Goal: Contribute content: Add original content to the website for others to see

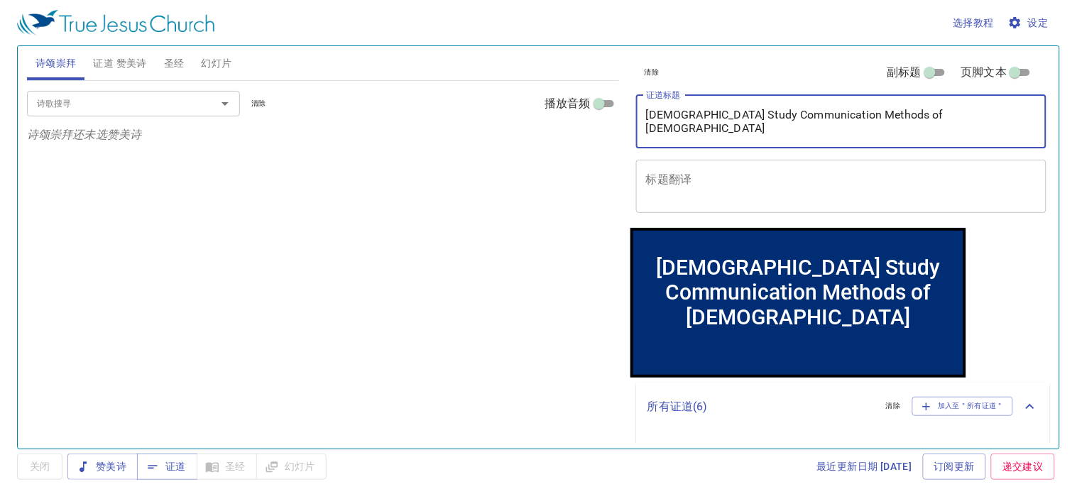
click at [629, 108] on div "清除 副标题 页脚文本 证道标题 [DEMOGRAPHIC_DATA] Study Communication Methods of [DEMOGRAPHIC…" at bounding box center [840, 241] width 431 height 403
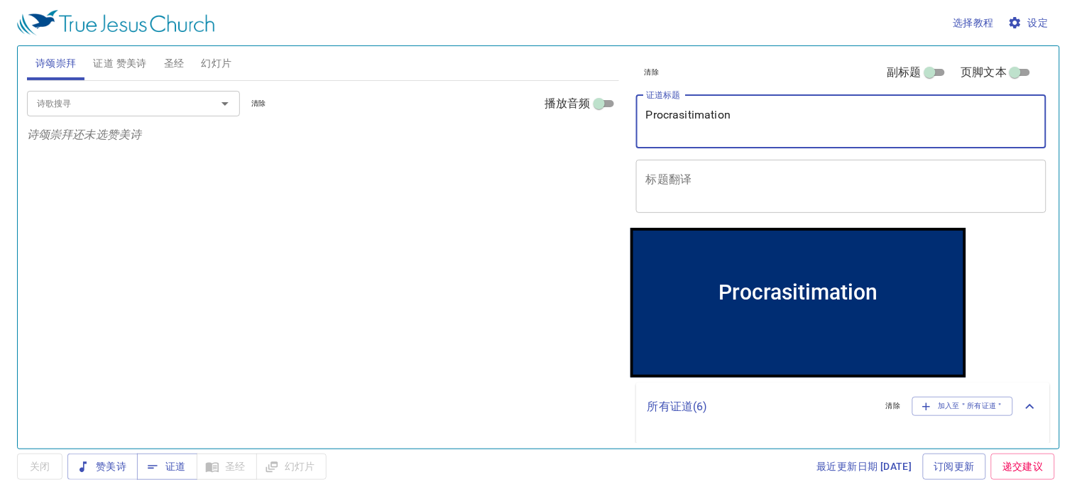
click at [712, 117] on textarea "Procrasitimation" at bounding box center [841, 121] width 391 height 27
click at [711, 118] on textarea "Procrasitimation" at bounding box center [841, 121] width 391 height 27
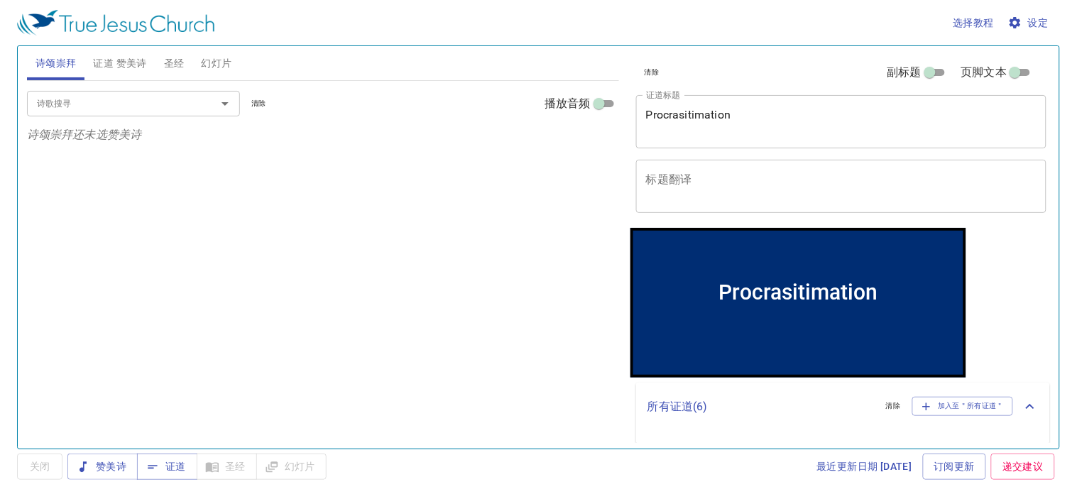
drag, startPoint x: 709, startPoint y: 104, endPoint x: 705, endPoint y: 114, distance: 10.6
click at [705, 114] on textarea "Procrasitimation" at bounding box center [841, 121] width 391 height 27
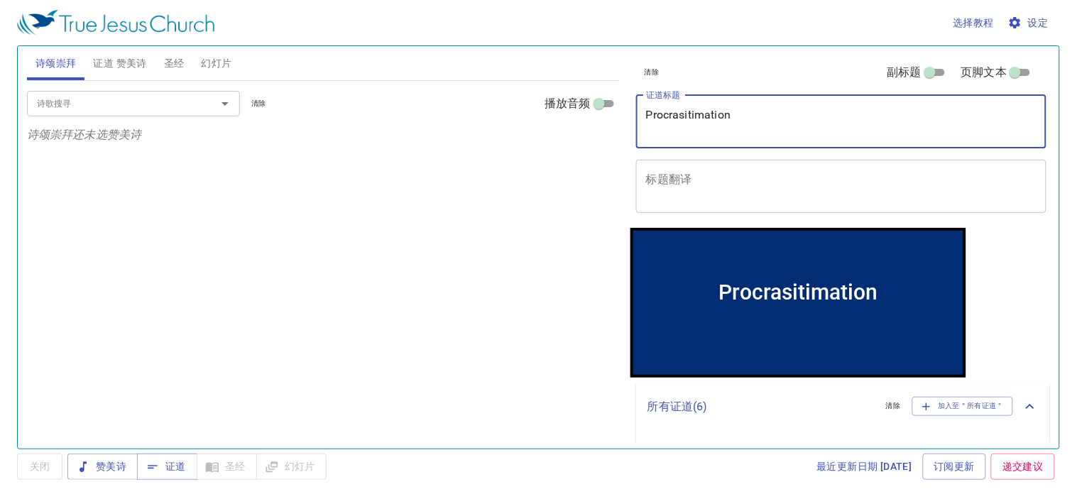
click at [698, 117] on textarea "Procrasitimation" at bounding box center [841, 121] width 391 height 27
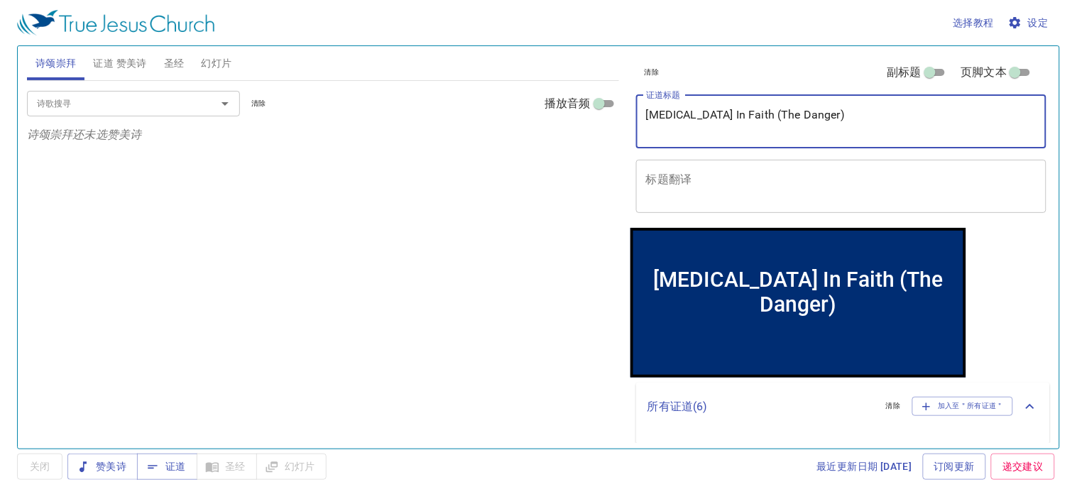
click at [765, 114] on textarea "Procrastination In Faith (The Danger)" at bounding box center [841, 121] width 391 height 27
click at [768, 117] on textarea "Procrastination In Faith (The Danger)" at bounding box center [841, 121] width 391 height 27
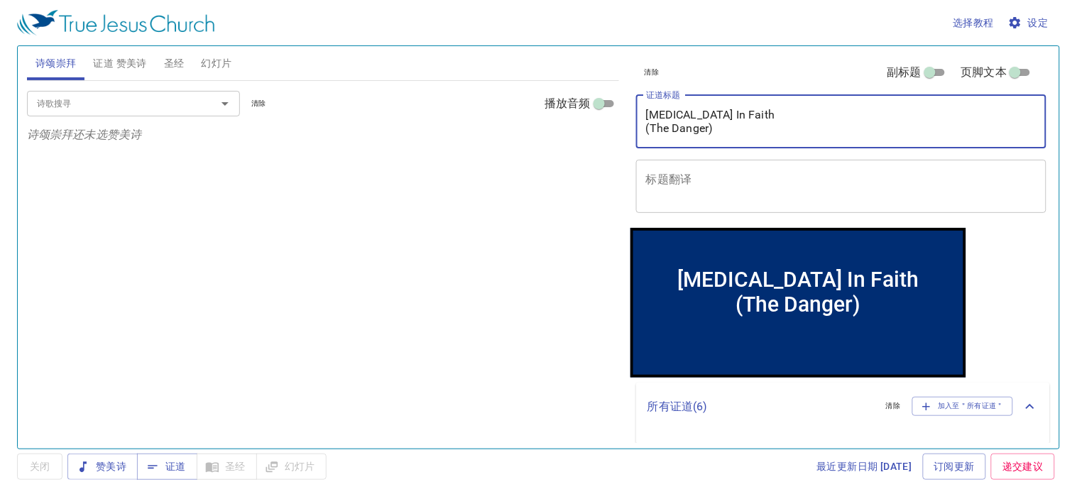
type textarea "Procrastination In Faith (The Danger)"
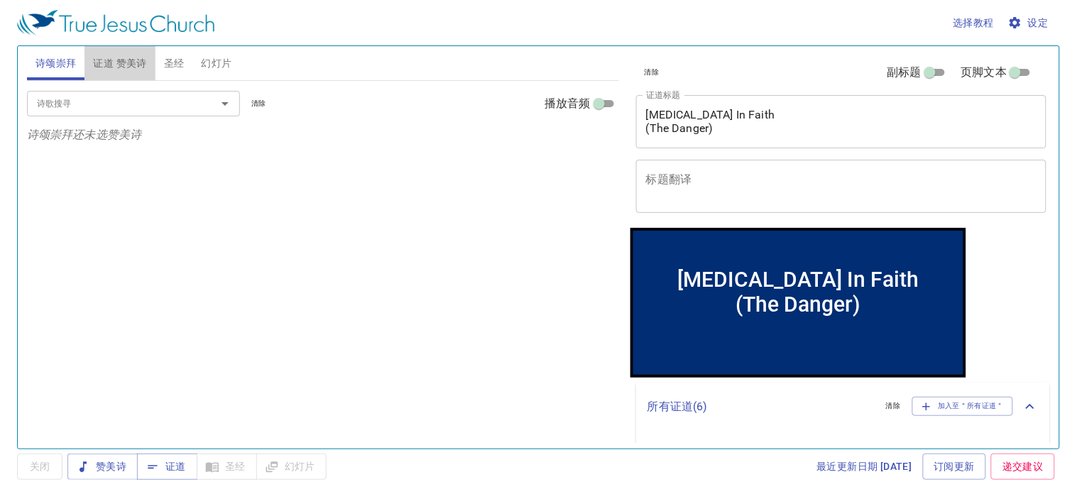
click at [133, 58] on span "证道 赞美诗" at bounding box center [119, 64] width 53 height 18
click at [117, 101] on input "诗歌搜寻" at bounding box center [112, 103] width 163 height 16
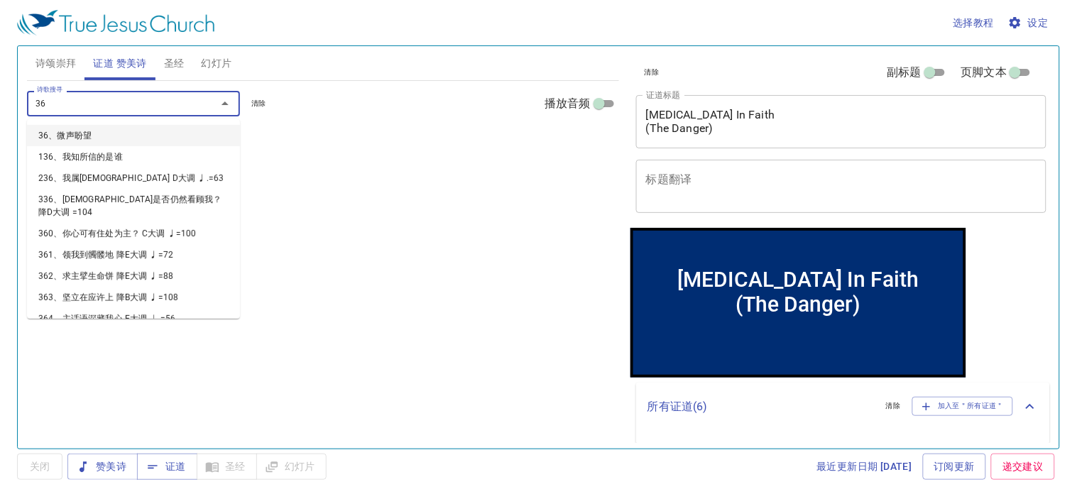
type input "360"
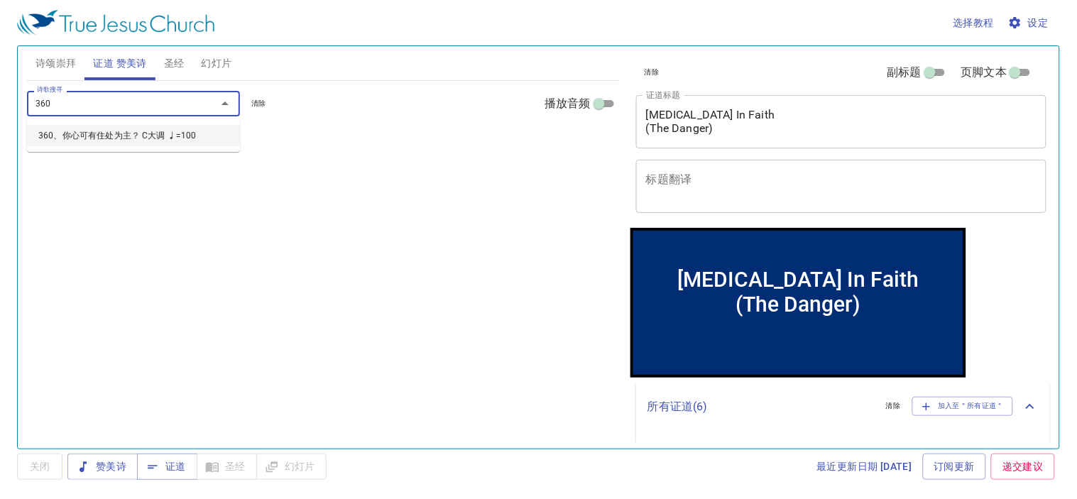
click at [102, 125] on li "360、你心可有住处为主？ C大调 ♩=100" at bounding box center [133, 135] width 213 height 21
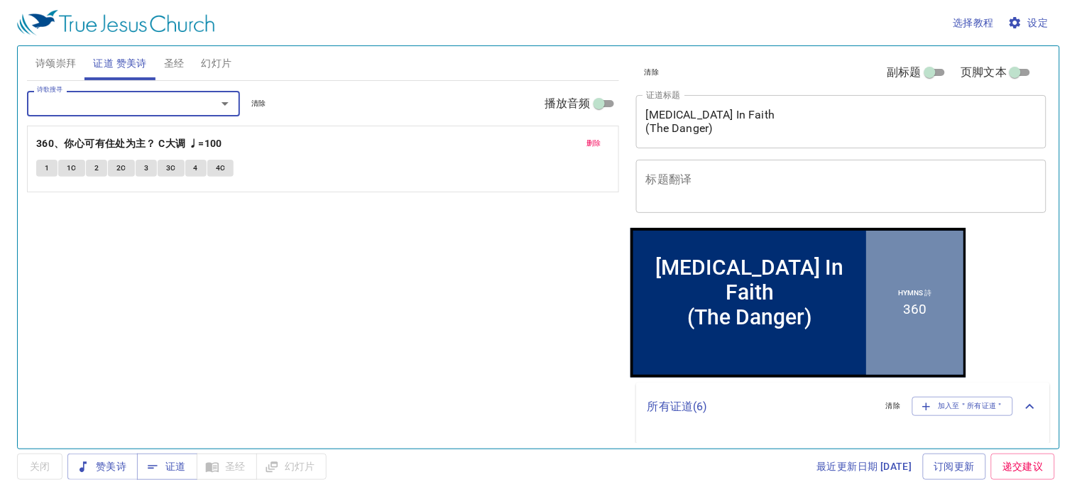
click at [210, 72] on span "幻灯片" at bounding box center [217, 64] width 31 height 18
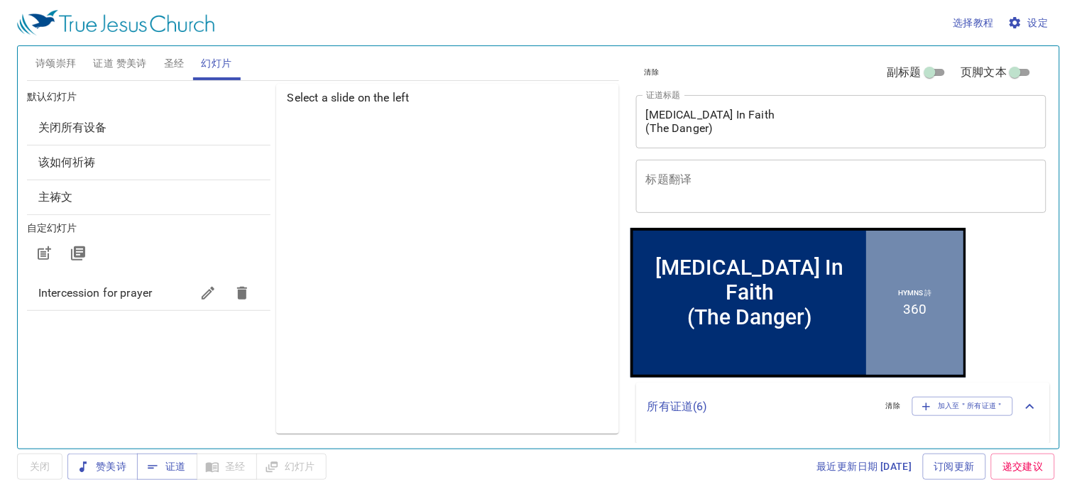
click at [171, 61] on span "圣经" at bounding box center [174, 64] width 21 height 18
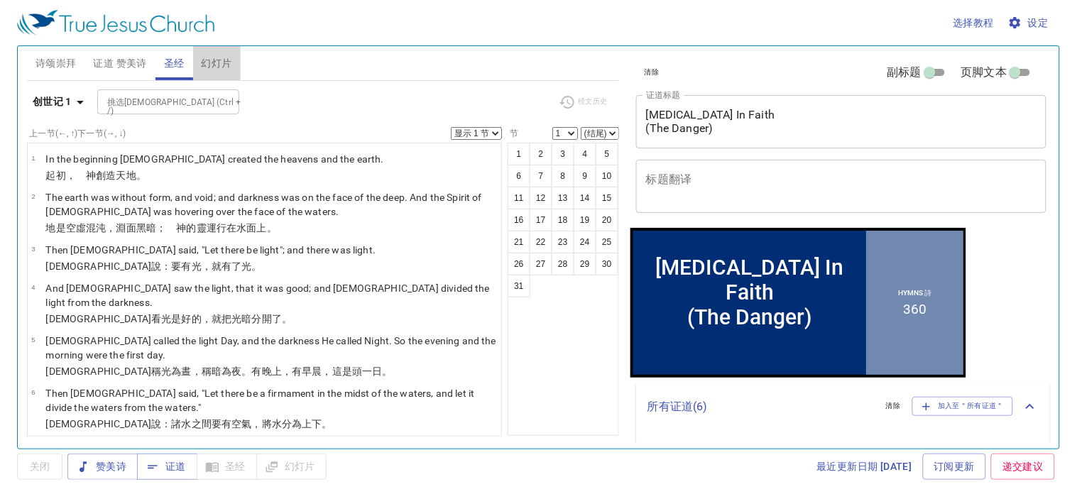
click at [216, 69] on span "幻灯片" at bounding box center [217, 64] width 31 height 18
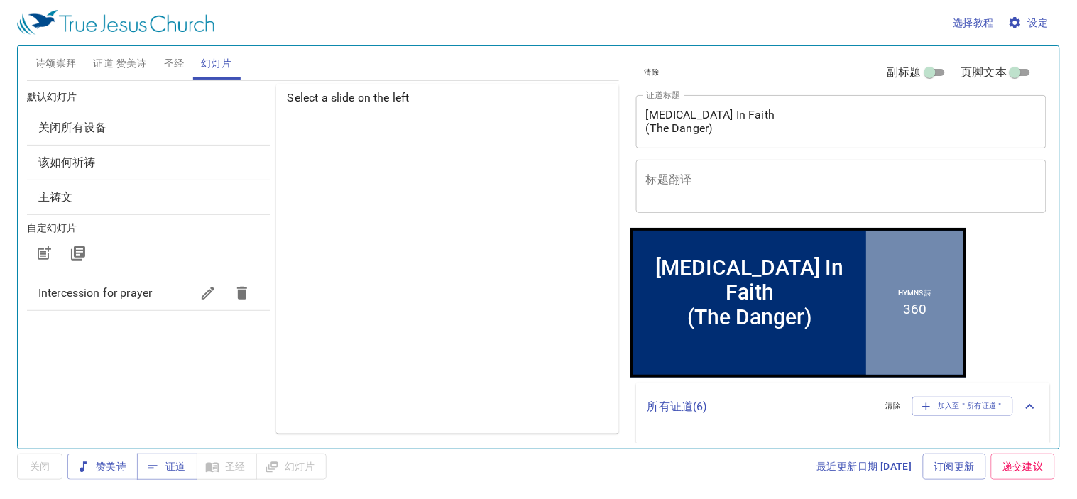
click at [65, 160] on span "该如何祈祷" at bounding box center [67, 162] width 58 height 13
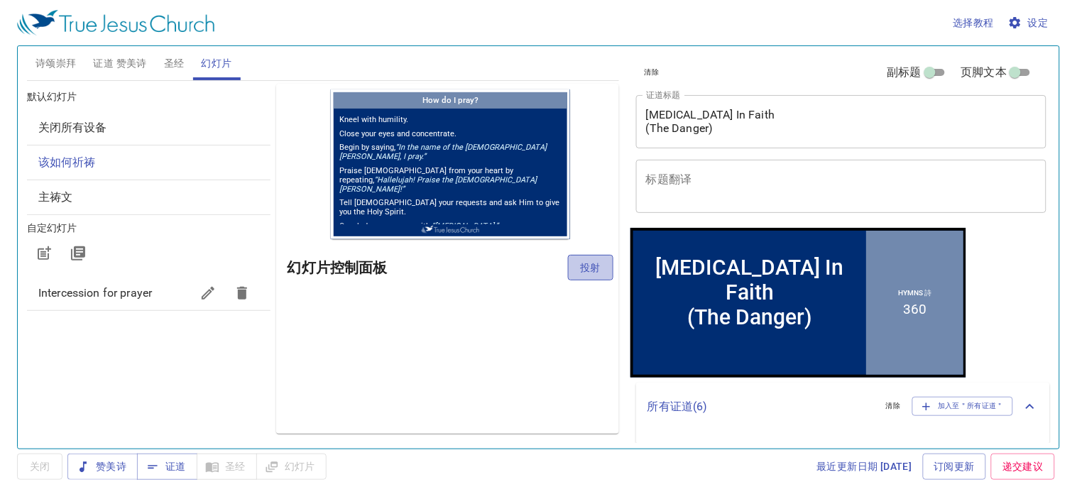
click at [580, 270] on span "投射" at bounding box center [590, 268] width 23 height 18
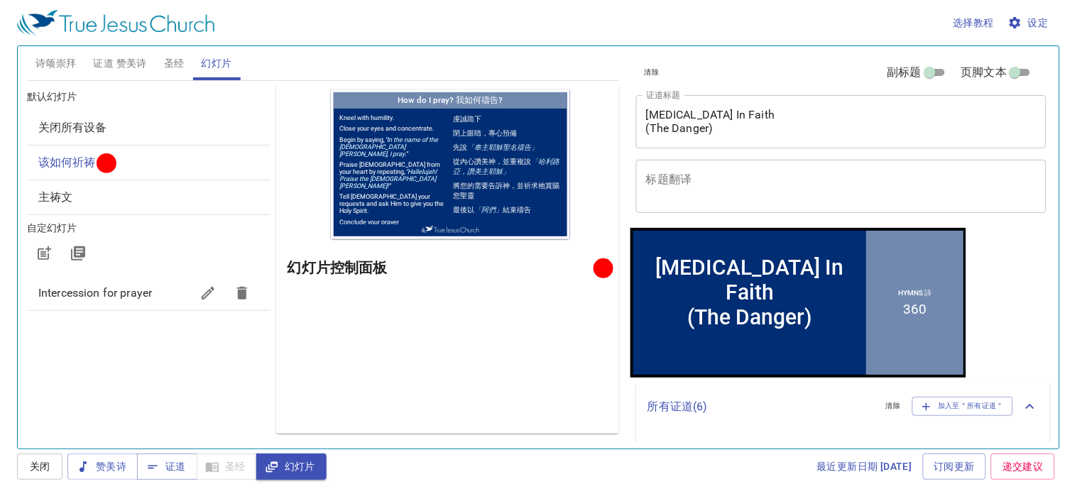
click at [136, 51] on button "证道 赞美诗" at bounding box center [119, 63] width 70 height 34
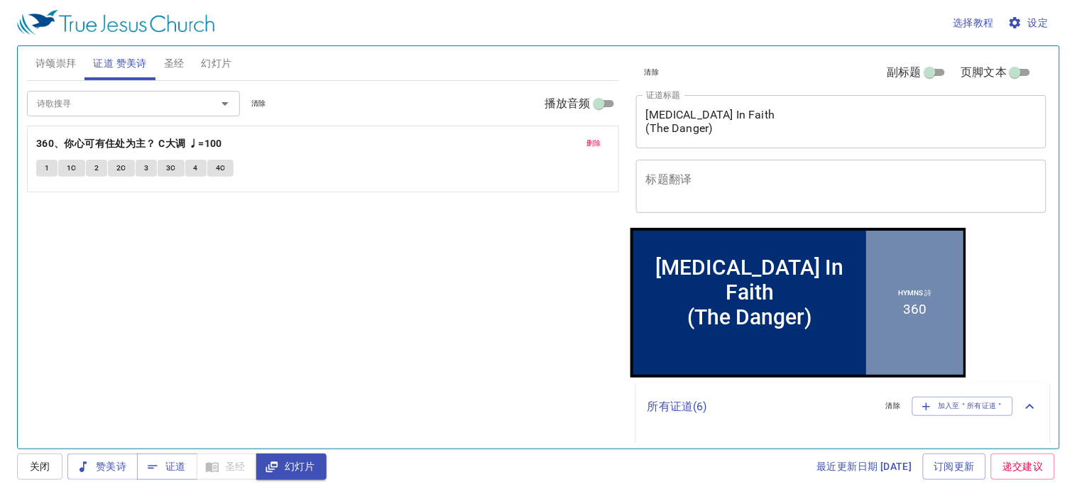
click at [175, 60] on span "圣经" at bounding box center [174, 64] width 21 height 18
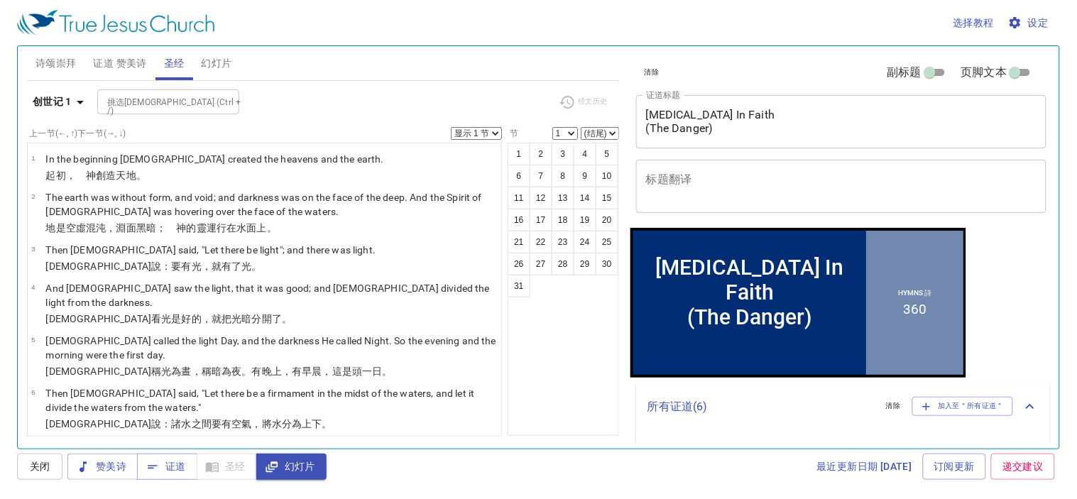
click at [112, 61] on span "证道 赞美诗" at bounding box center [119, 64] width 53 height 18
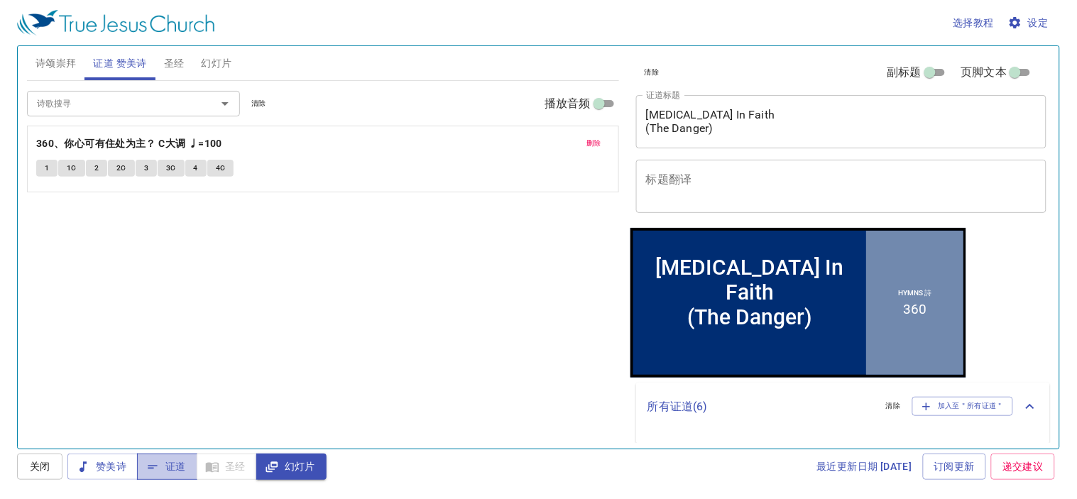
click at [168, 476] on button "证道" at bounding box center [167, 467] width 60 height 26
click at [729, 136] on div "Procrastination In Faith (The Danger) x 证道标题" at bounding box center [841, 121] width 410 height 53
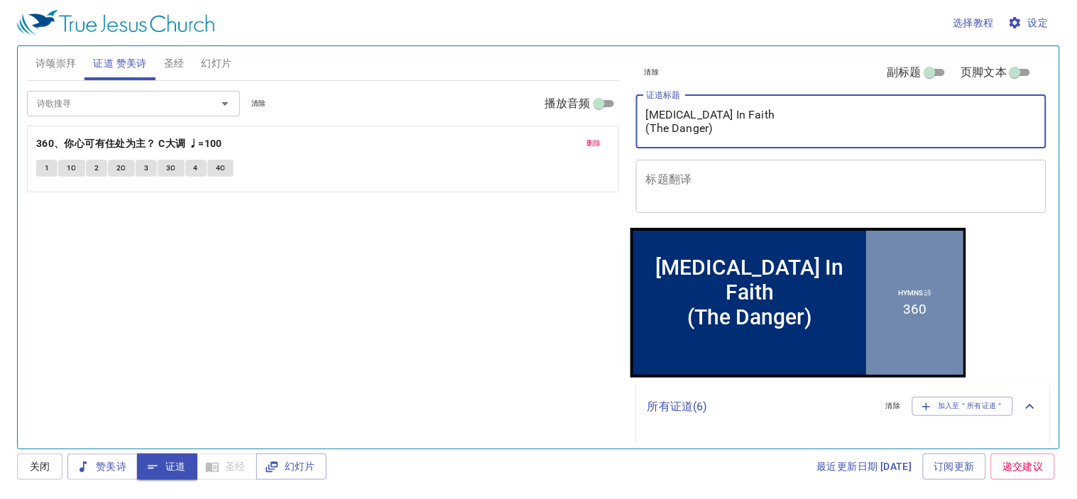
click at [729, 132] on textarea "Procrastination In Faith (The Danger)" at bounding box center [841, 121] width 391 height 27
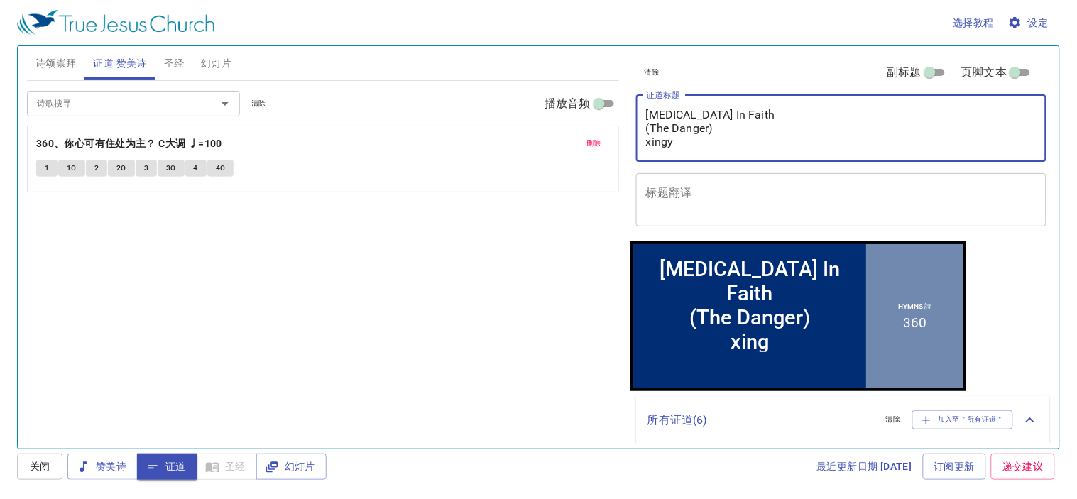
type textarea "Procrastination In Faith (The Danger) xingya"
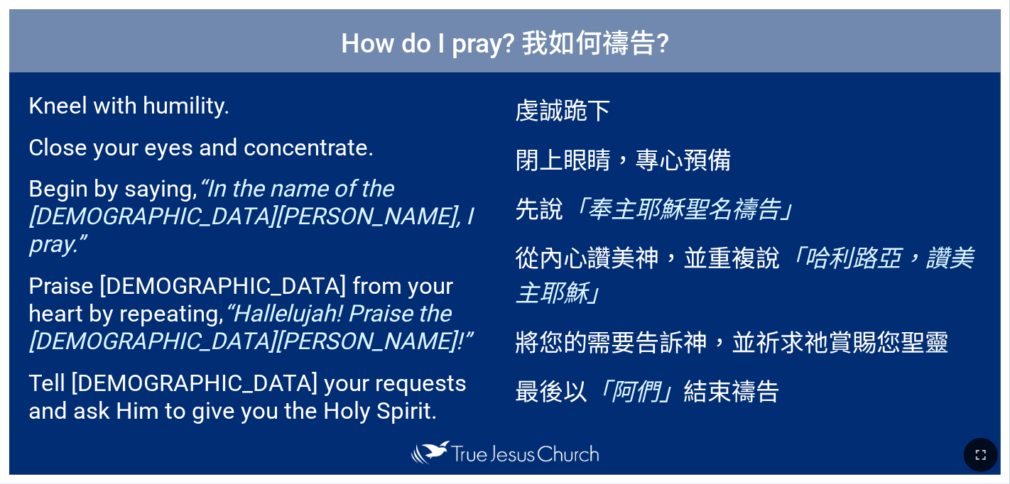
drag, startPoint x: 976, startPoint y: 453, endPoint x: 976, endPoint y: 498, distance: 45.4
click at [630, 453] on icon "button" at bounding box center [980, 455] width 17 height 17
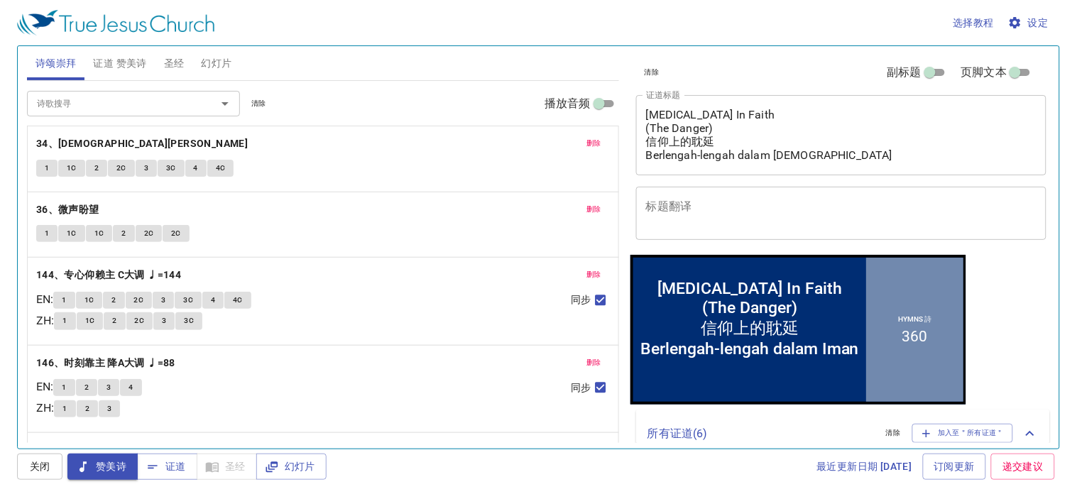
scroll to position [121, 0]
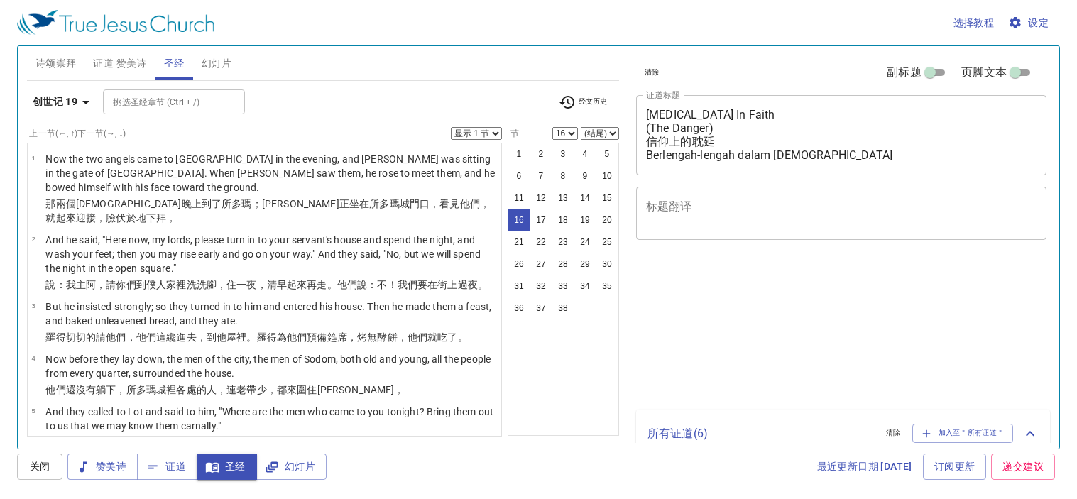
select select "16"
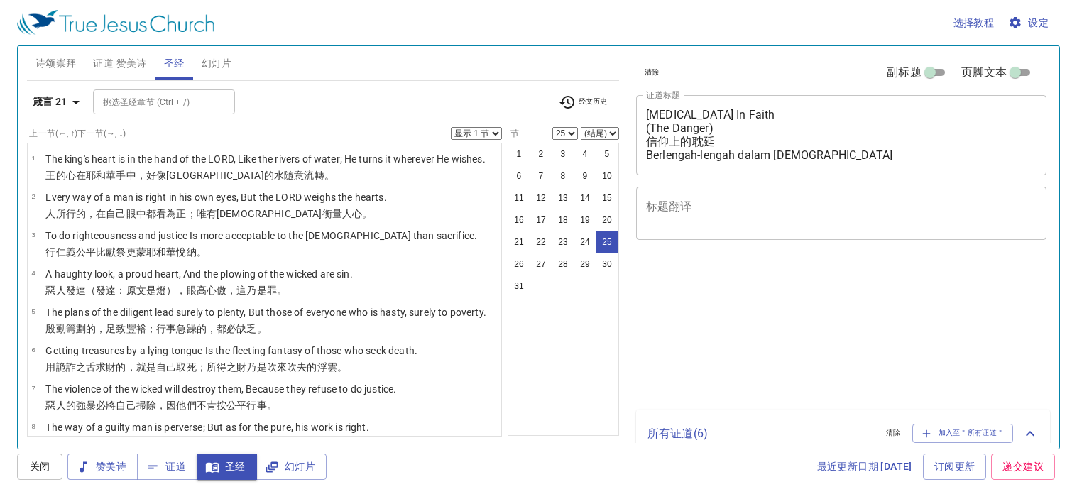
select select "25"
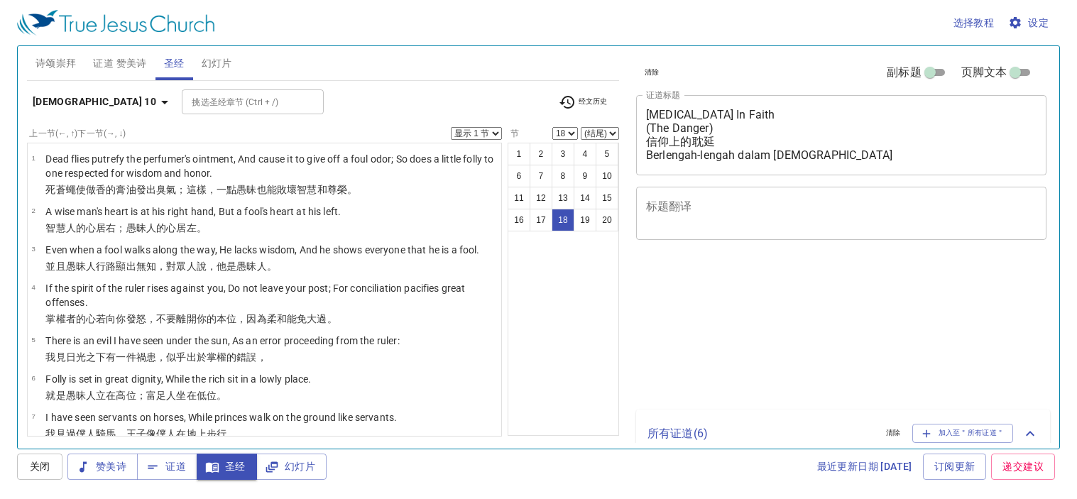
select select "18"
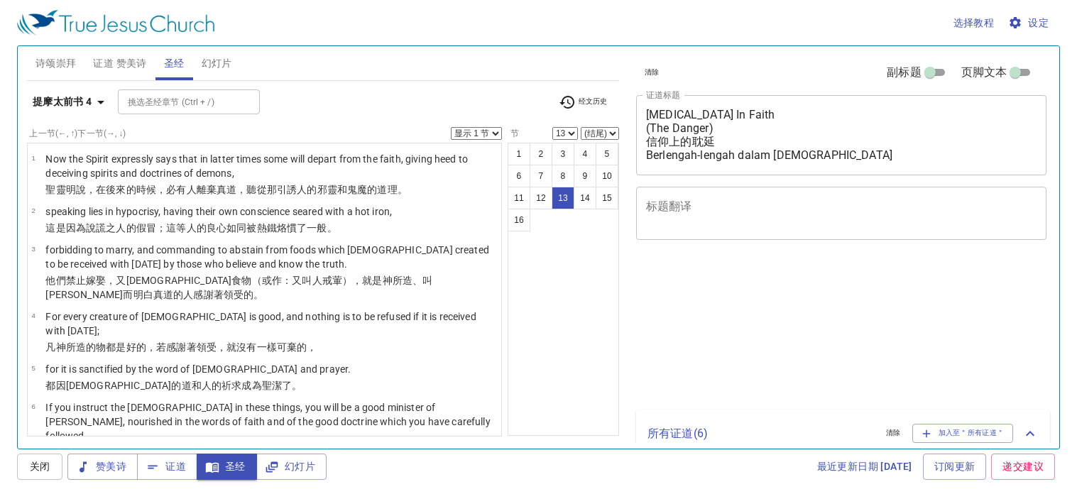
select select "13"
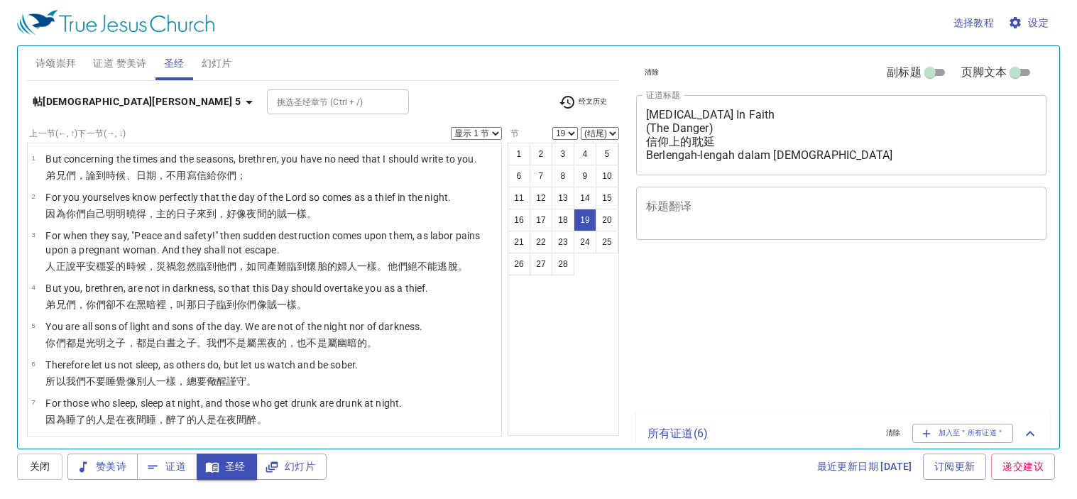
select select "19"
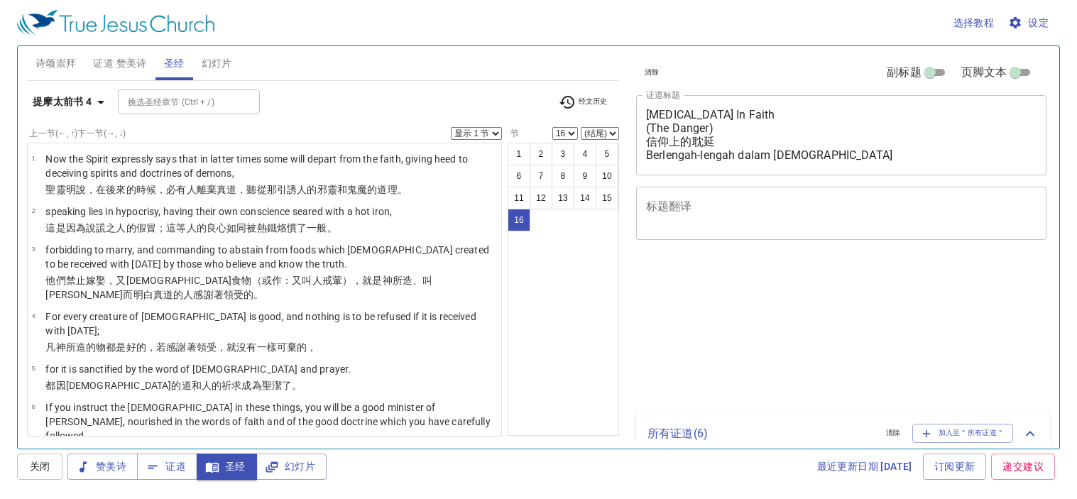
select select "16"
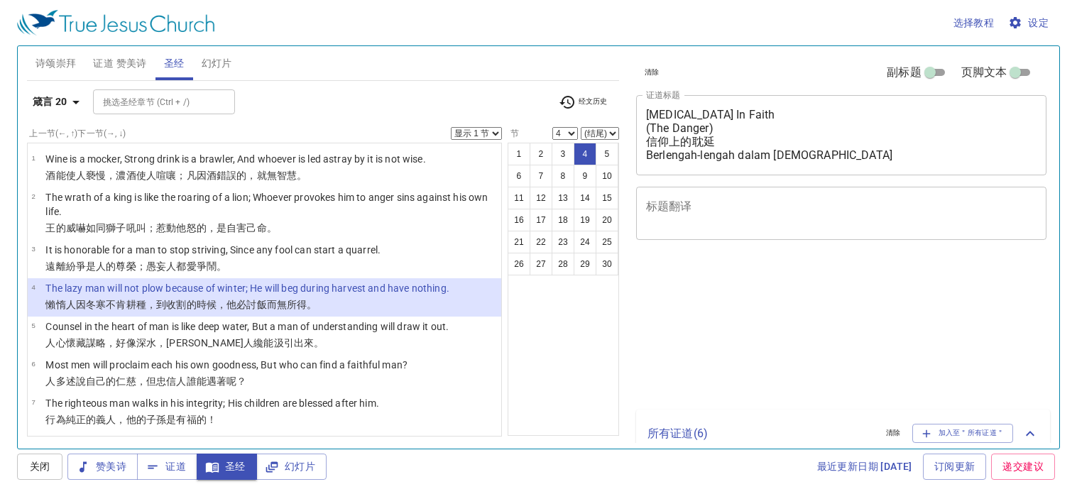
select select "4"
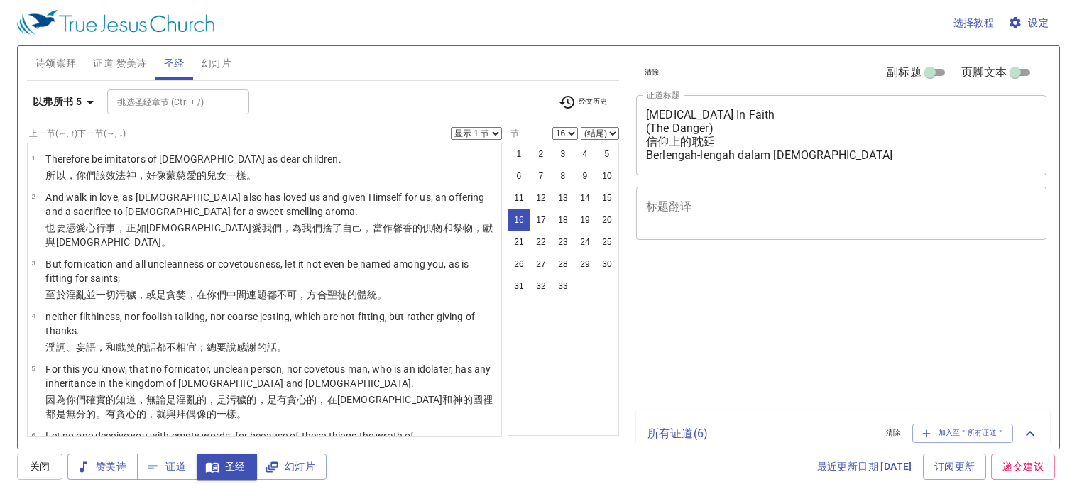
select select "16"
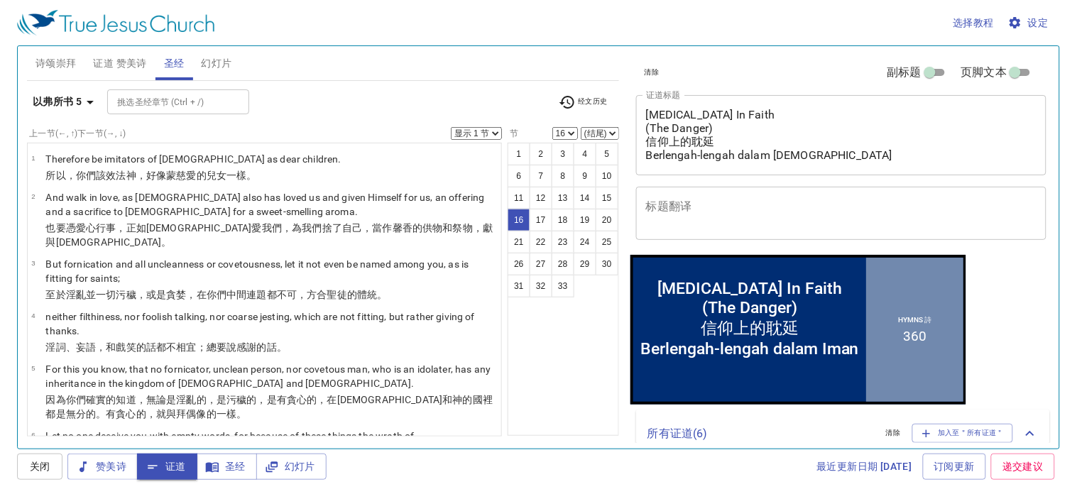
scroll to position [514, 0]
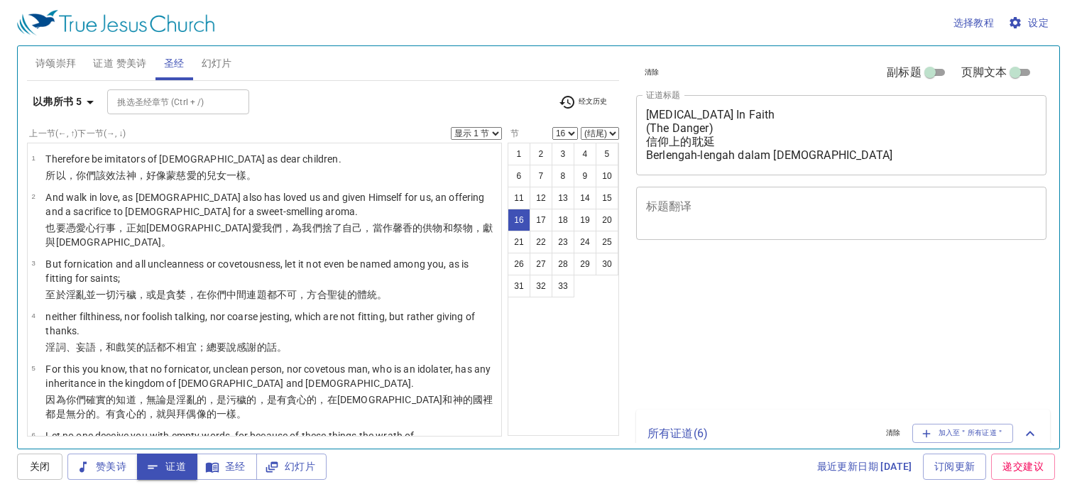
select select "16"
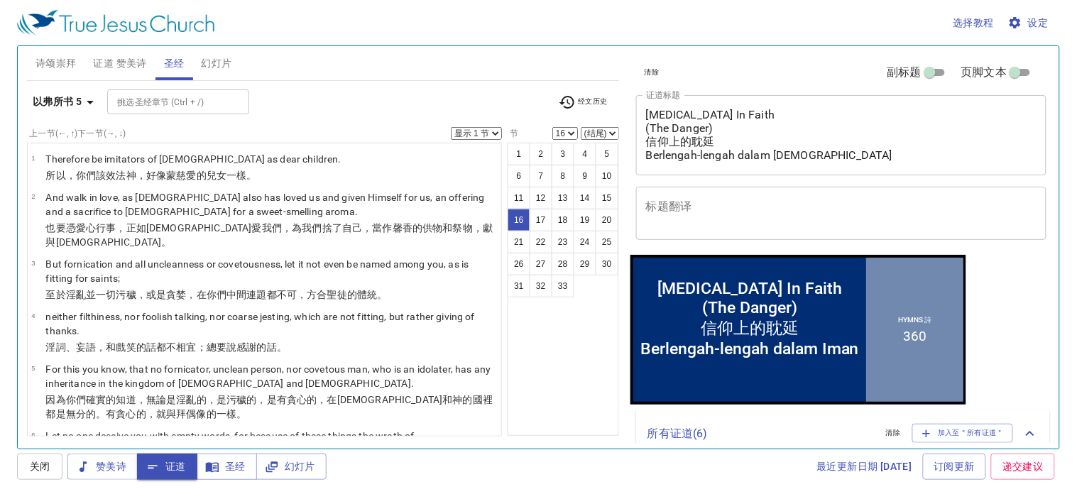
scroll to position [514, 0]
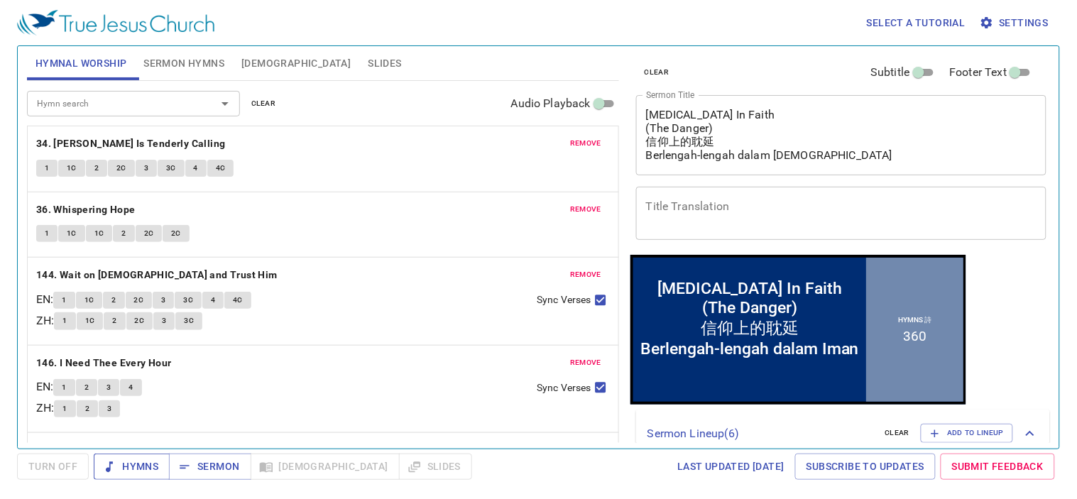
click at [141, 459] on span "Hymns" at bounding box center [131, 467] width 53 height 18
click at [372, 172] on div "1 1C 2 2C 3 3C 4 4C" at bounding box center [323, 170] width 574 height 21
click at [41, 169] on button "1" at bounding box center [46, 168] width 21 height 17
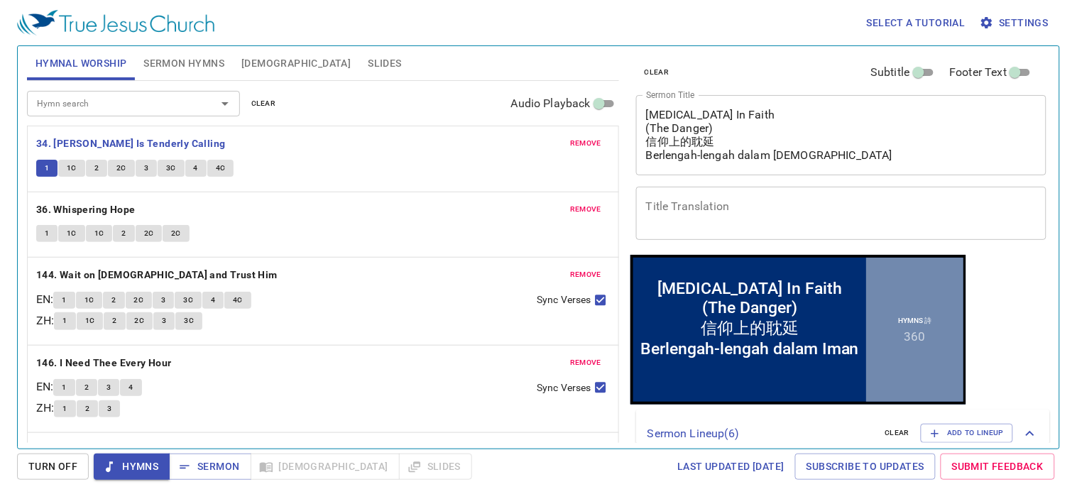
click at [67, 463] on span "Turn Off" at bounding box center [52, 467] width 49 height 18
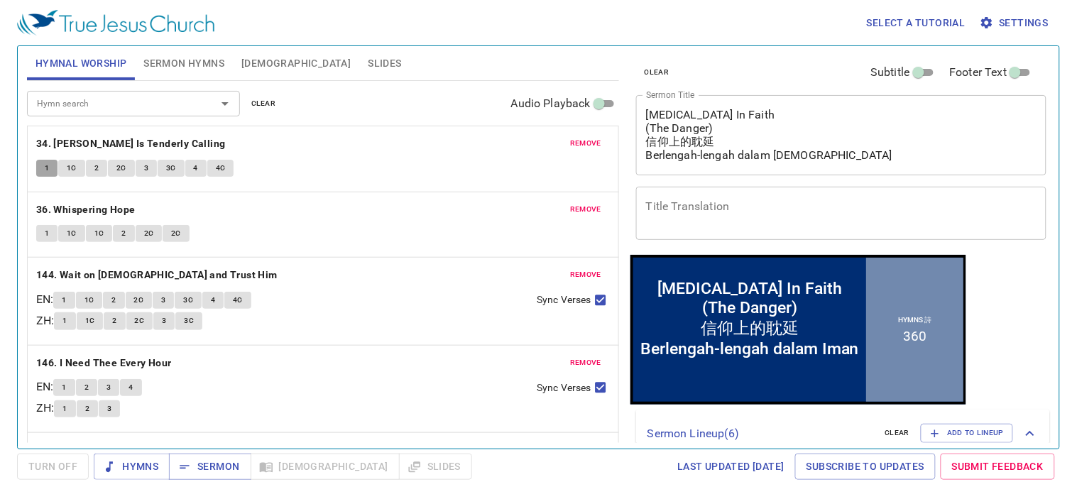
click at [55, 170] on button "1" at bounding box center [46, 168] width 21 height 17
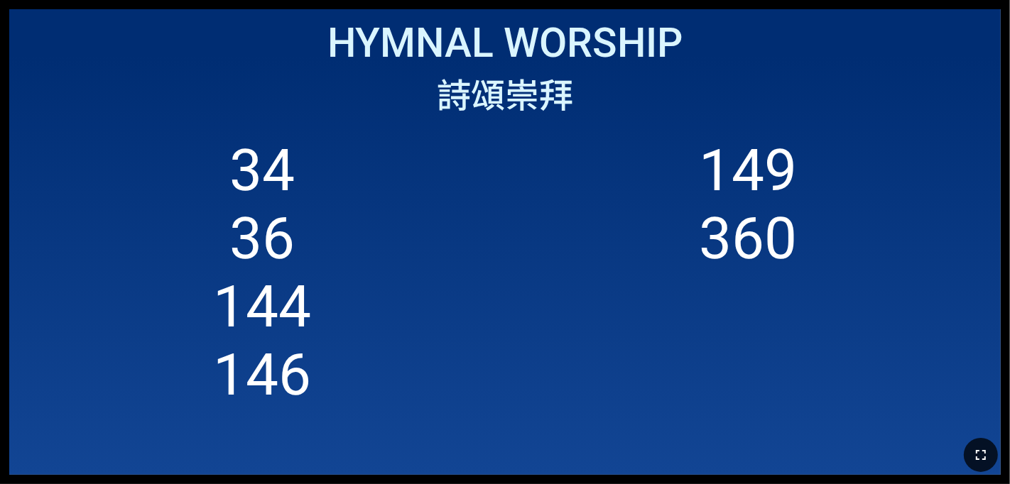
click at [630, 447] on icon "button" at bounding box center [980, 455] width 17 height 17
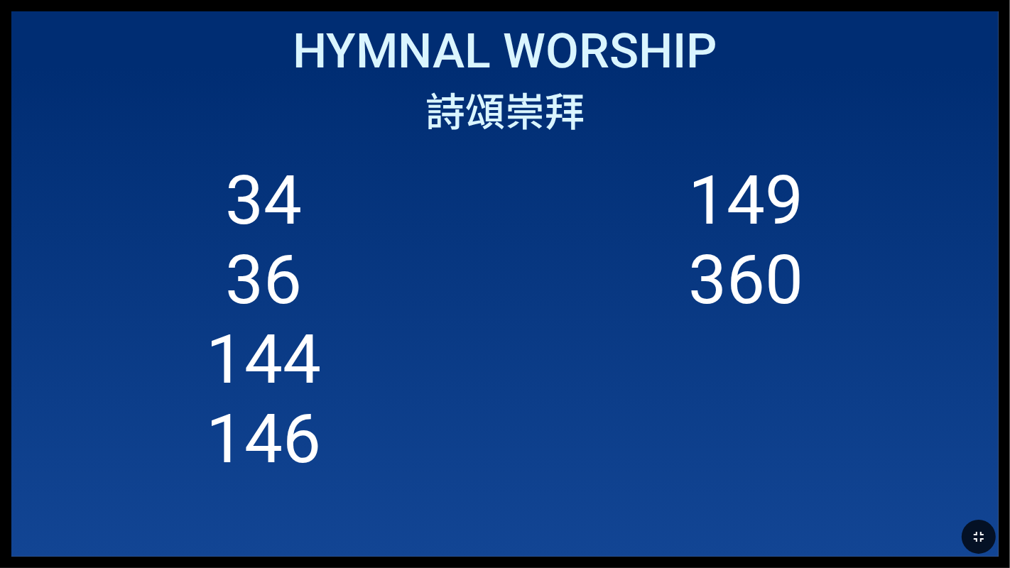
click at [436, 38] on span "Hymnal Worship" at bounding box center [505, 51] width 424 height 57
click at [630, 503] on icon "button" at bounding box center [978, 536] width 17 height 17
